Goal: Check status: Check status

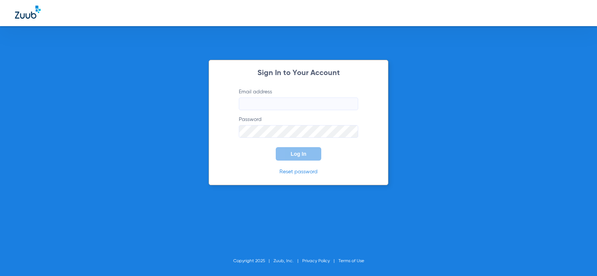
type input "[EMAIL_ADDRESS][DOMAIN_NAME]"
click at [303, 157] on button "Log In" at bounding box center [299, 153] width 46 height 13
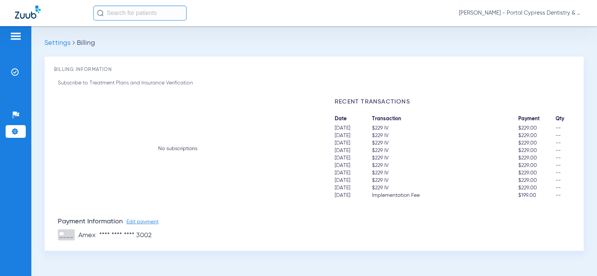
click at [23, 12] on img at bounding box center [28, 12] width 26 height 13
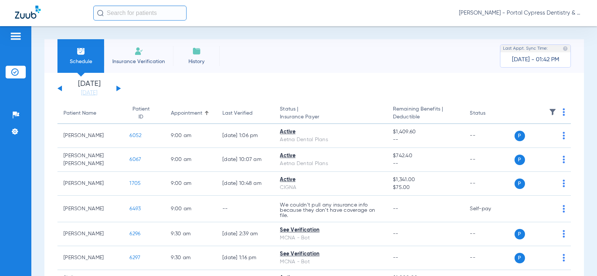
click at [118, 86] on div "[DATE] [DATE] [DATE] [DATE] [DATE] [DATE] [DATE] [DATE] [DATE] [DATE] [DATE] [D…" at bounding box center [88, 88] width 63 height 16
click at [116, 88] on div "[DATE] [DATE] [DATE] [DATE] [DATE] [DATE] [DATE] [DATE] [DATE] [DATE] [DATE] [D…" at bounding box center [88, 88] width 63 height 16
click at [119, 88] on button at bounding box center [118, 88] width 4 height 6
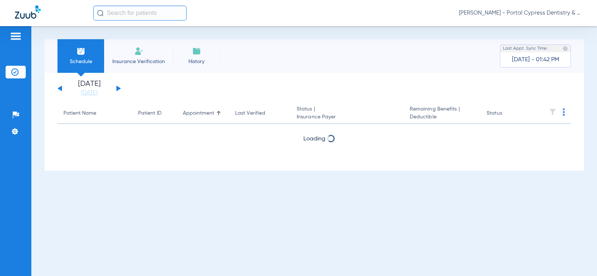
click at [119, 88] on button at bounding box center [118, 88] width 4 height 6
